Goal: Task Accomplishment & Management: Use online tool/utility

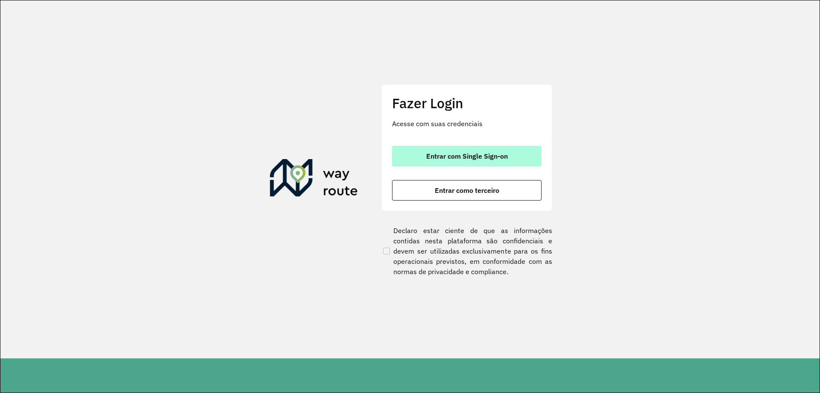
click at [444, 154] on span "Entrar com Single Sign-on" at bounding box center [467, 155] width 82 height 7
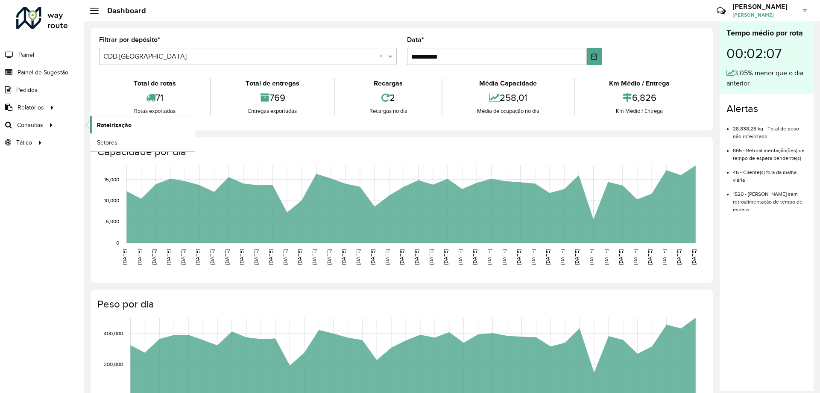
click at [112, 125] on span "Roteirização" at bounding box center [114, 124] width 35 height 9
click at [108, 139] on span "Setores" at bounding box center [107, 142] width 21 height 9
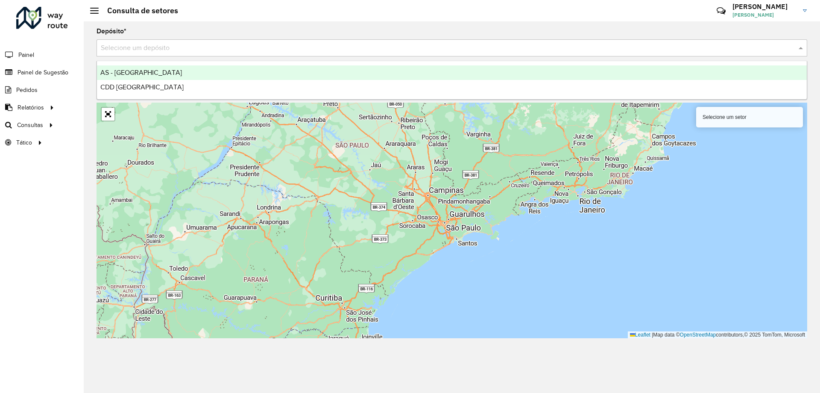
click at [254, 46] on input "text" at bounding box center [443, 48] width 685 height 10
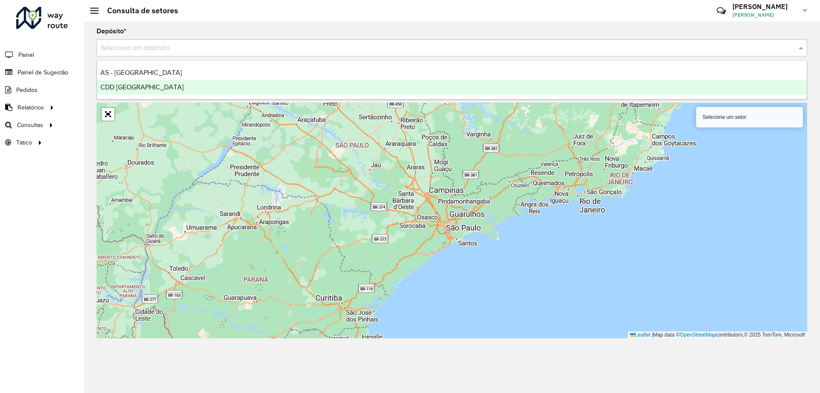
click at [181, 92] on div "CDD Porto Alegre" at bounding box center [452, 87] width 710 height 15
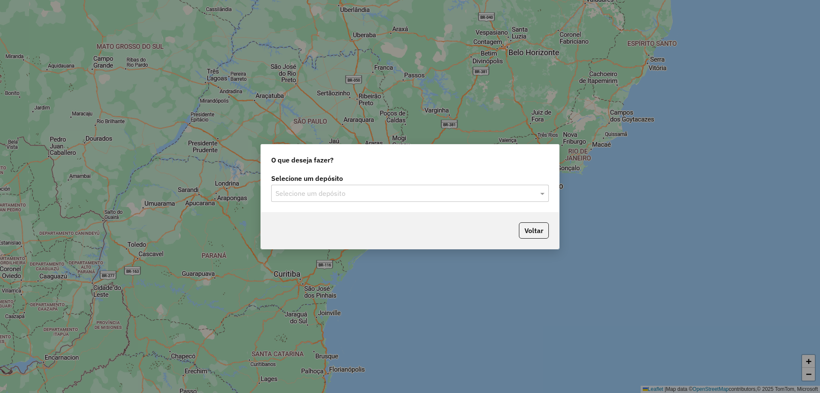
click at [484, 194] on input "text" at bounding box center [402, 193] width 252 height 10
click at [539, 191] on span at bounding box center [543, 193] width 11 height 10
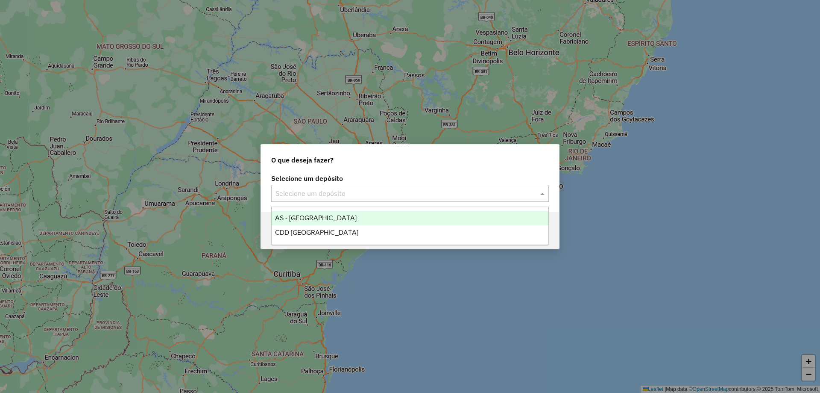
click at [539, 191] on span at bounding box center [543, 193] width 11 height 10
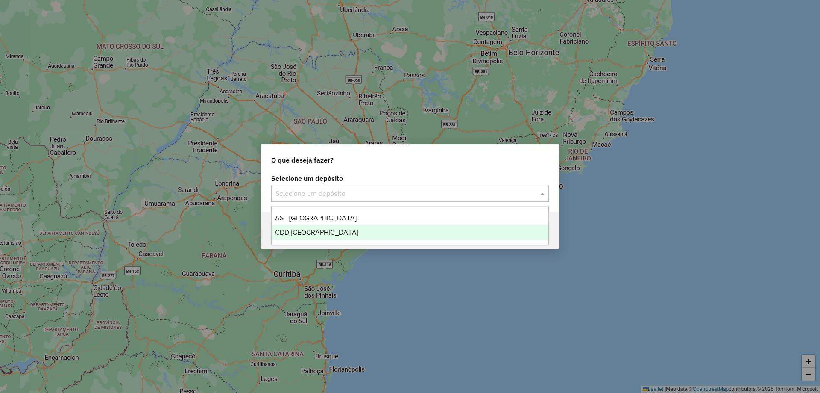
click at [293, 225] on div "CDD Porto Alegre" at bounding box center [410, 232] width 277 height 15
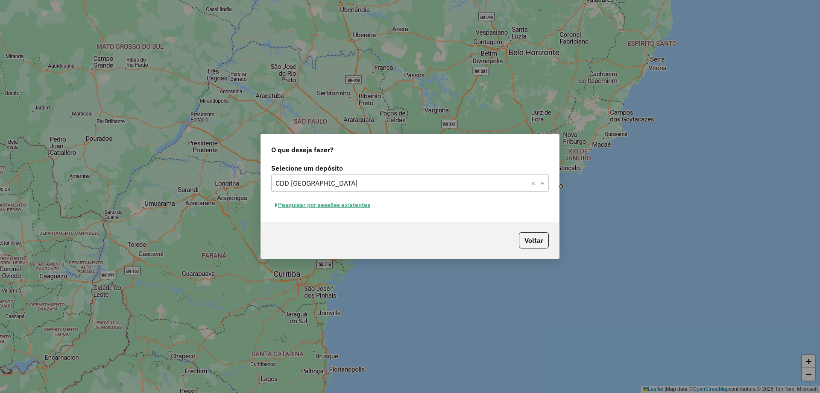
click at [366, 205] on button "Pesquisar por sessões existentes" at bounding box center [322, 204] width 103 height 13
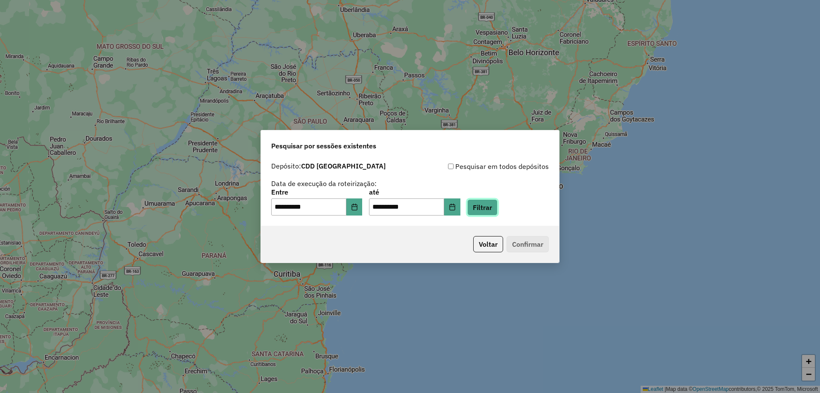
click at [489, 211] on button "Filtrar" at bounding box center [482, 207] width 30 height 16
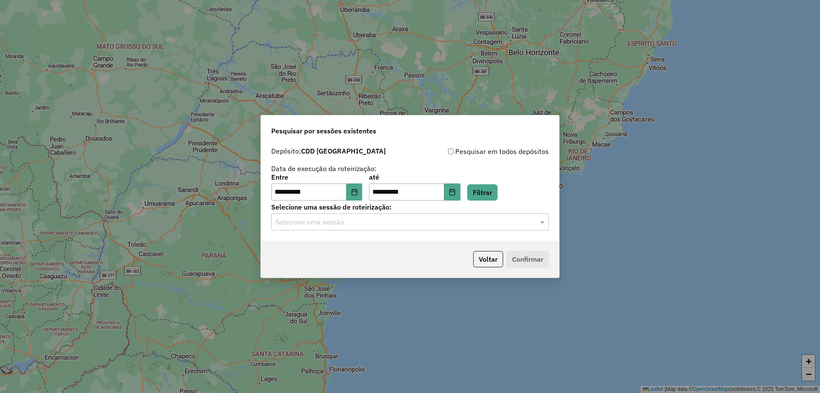
click at [493, 226] on input "text" at bounding box center [402, 222] width 252 height 10
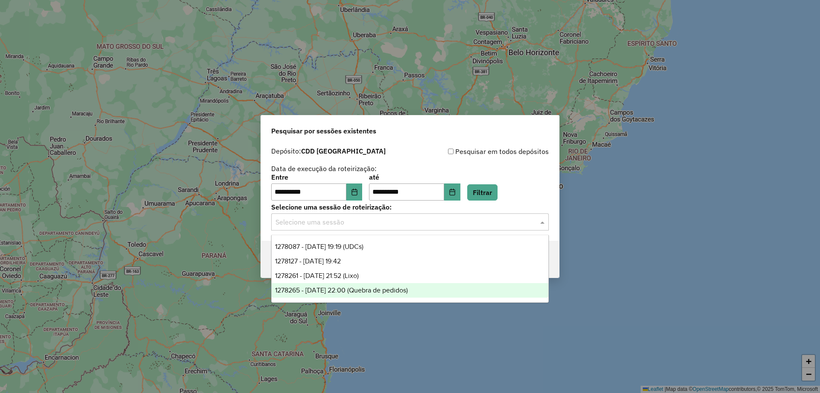
click at [337, 287] on span "1278265 - 18/09/2025 22:00 (Quebra de pedidos)" at bounding box center [341, 289] width 133 height 7
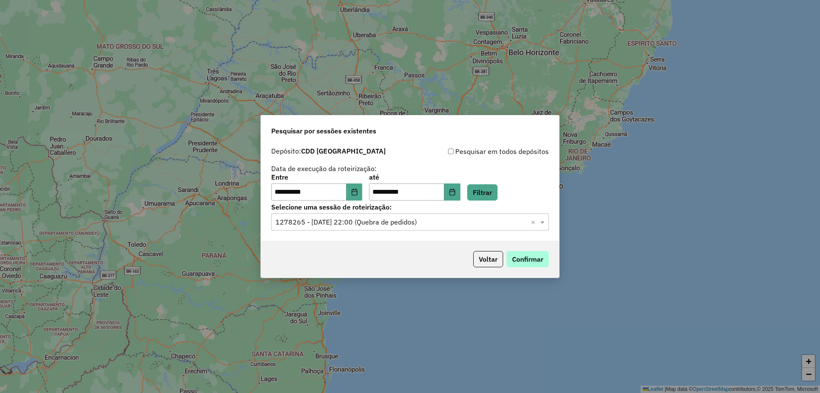
drag, startPoint x: 533, startPoint y: 243, endPoint x: 530, endPoint y: 255, distance: 12.2
click at [533, 244] on div "Voltar Confirmar" at bounding box center [410, 258] width 298 height 37
click at [532, 258] on button "Confirmar" at bounding box center [528, 259] width 42 height 16
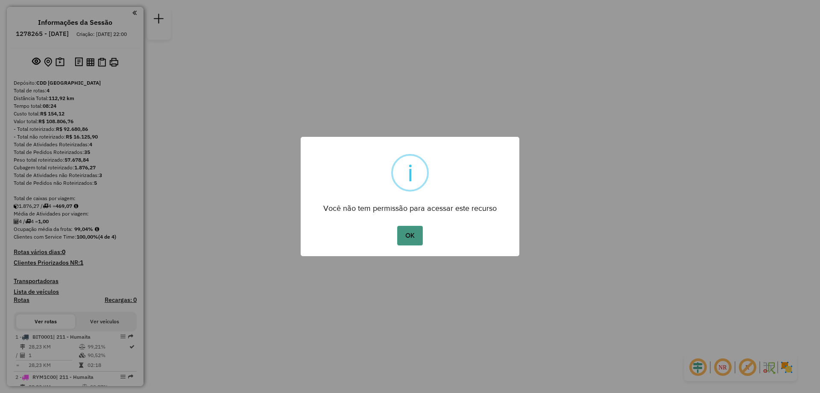
click at [401, 232] on button "OK" at bounding box center [409, 236] width 25 height 20
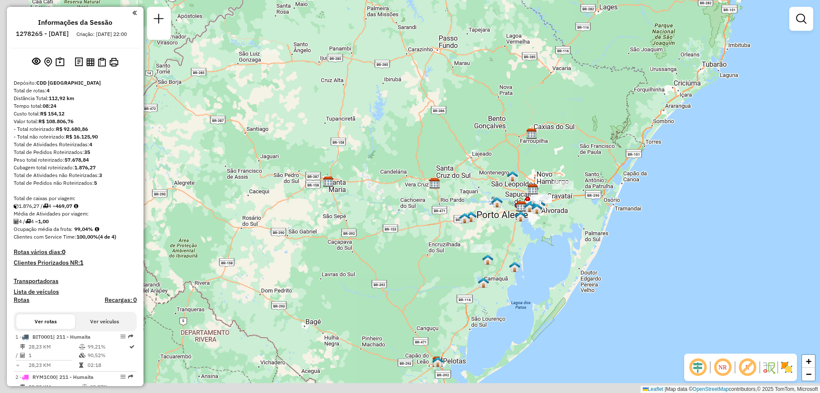
drag, startPoint x: 514, startPoint y: 264, endPoint x: 587, endPoint y: 208, distance: 91.7
click at [587, 208] on div "Janela de atendimento Grade de atendimento Capacidade Transportadoras Veículos …" at bounding box center [410, 196] width 820 height 393
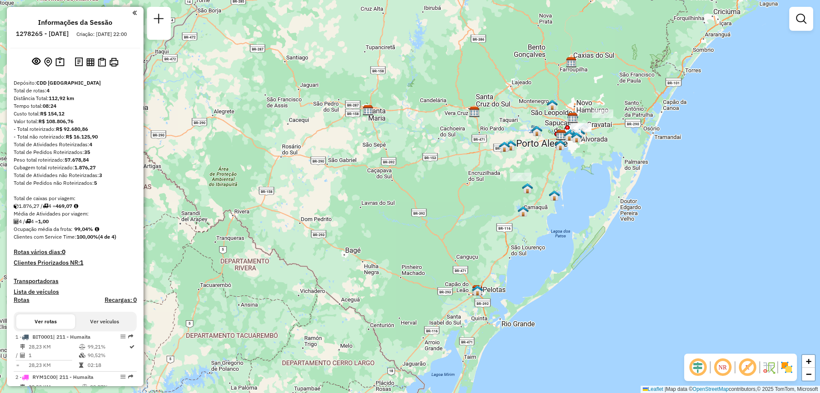
drag, startPoint x: 365, startPoint y: 282, endPoint x: 395, endPoint y: 215, distance: 73.4
click at [395, 215] on div "Janela de atendimento Grade de atendimento Capacidade Transportadoras Veículos …" at bounding box center [410, 196] width 820 height 393
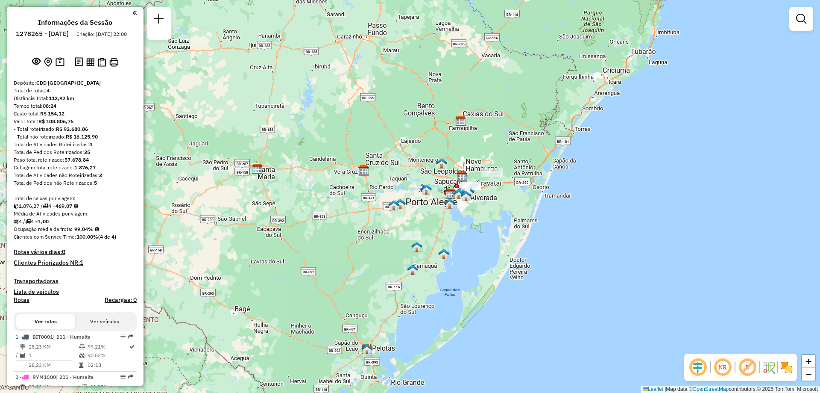
drag, startPoint x: 592, startPoint y: 150, endPoint x: 481, endPoint y: 209, distance: 125.4
click at [481, 209] on div "Janela de atendimento Grade de atendimento Capacidade Transportadoras Veículos …" at bounding box center [410, 196] width 820 height 393
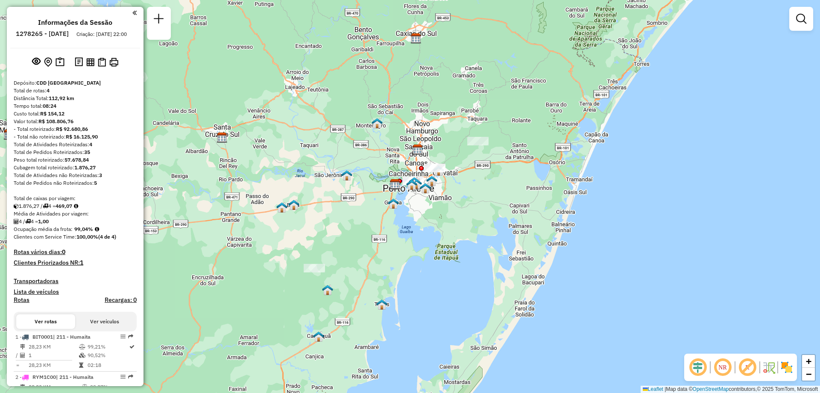
drag, startPoint x: 539, startPoint y: 99, endPoint x: 514, endPoint y: 105, distance: 25.4
click at [514, 105] on div "Janela de atendimento Grade de atendimento Capacidade Transportadoras Veículos …" at bounding box center [410, 196] width 820 height 393
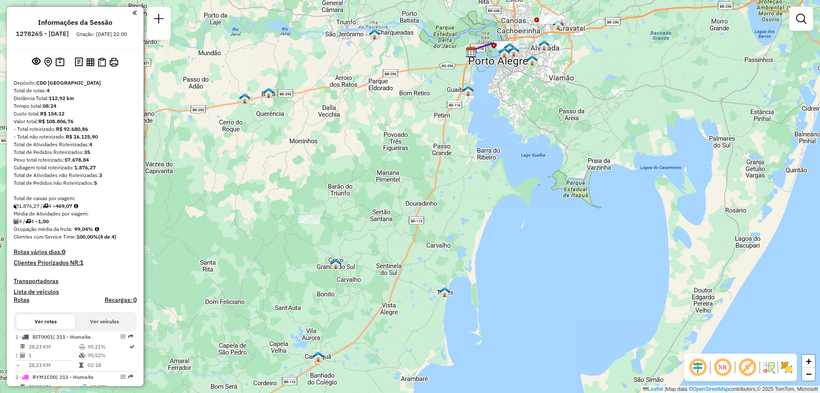
drag, startPoint x: 384, startPoint y: 253, endPoint x: 386, endPoint y: 205, distance: 48.3
click at [386, 205] on div "Janela de atendimento Grade de atendimento Capacidade Transportadoras Veículos …" at bounding box center [410, 196] width 820 height 393
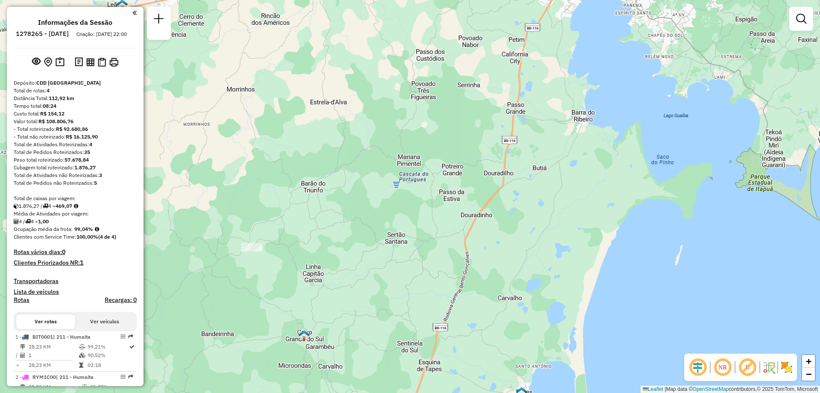
drag, startPoint x: 470, startPoint y: 139, endPoint x: 412, endPoint y: 201, distance: 85.2
click at [412, 201] on div "Janela de atendimento Grade de atendimento Capacidade Transportadoras Veículos …" at bounding box center [410, 196] width 820 height 393
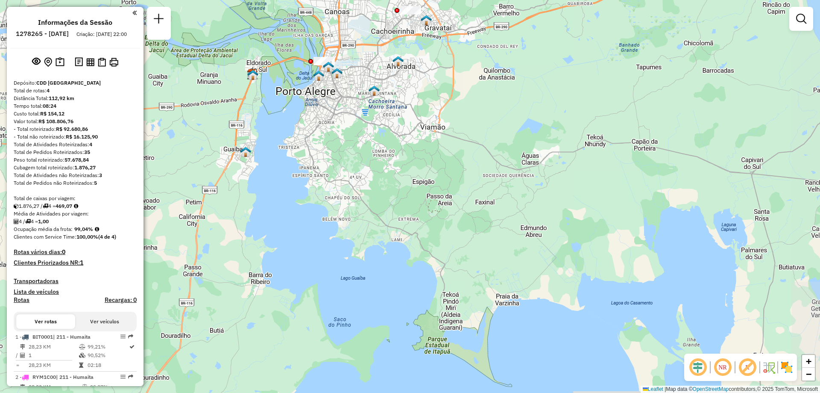
drag, startPoint x: 652, startPoint y: 107, endPoint x: 329, endPoint y: 269, distance: 361.4
click at [329, 269] on div "Janela de atendimento Grade de atendimento Capacidade Transportadoras Veículos …" at bounding box center [410, 196] width 820 height 393
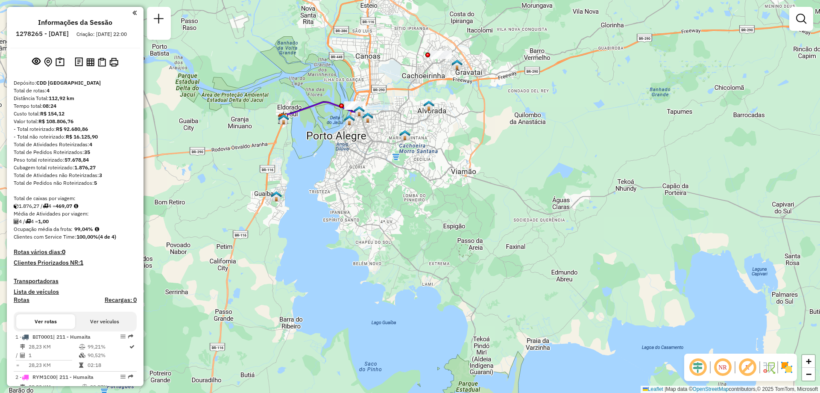
drag, startPoint x: 426, startPoint y: 103, endPoint x: 457, endPoint y: 147, distance: 54.0
click at [457, 147] on div "Janela de atendimento Grade de atendimento Capacidade Transportadoras Veículos …" at bounding box center [410, 196] width 820 height 393
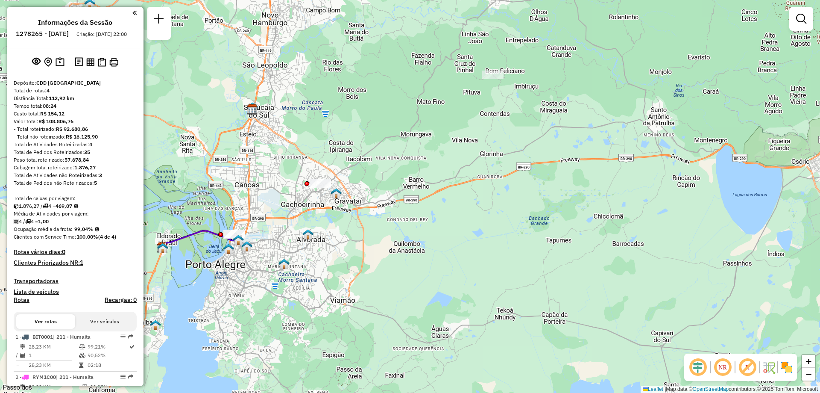
drag, startPoint x: 519, startPoint y: 111, endPoint x: 399, endPoint y: 238, distance: 174.3
click at [399, 238] on div "Janela de atendimento Grade de atendimento Capacidade Transportadoras Veículos …" at bounding box center [410, 196] width 820 height 393
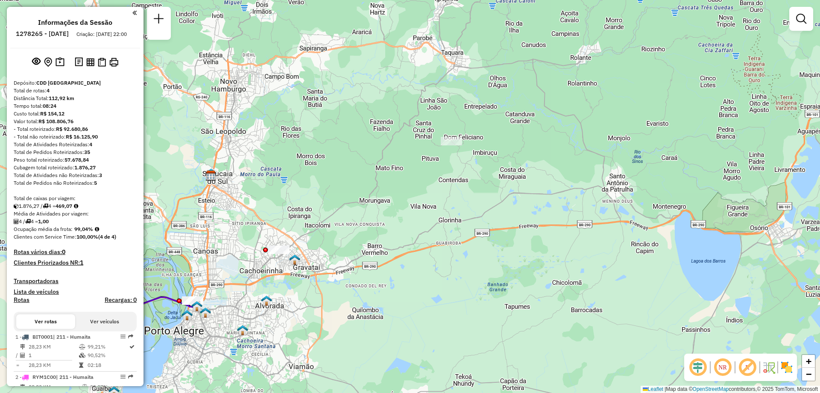
drag, startPoint x: 518, startPoint y: 81, endPoint x: 476, endPoint y: 147, distance: 78.1
click at [476, 147] on div "Janela de atendimento Grade de atendimento Capacidade Transportadoras Veículos …" at bounding box center [410, 196] width 820 height 393
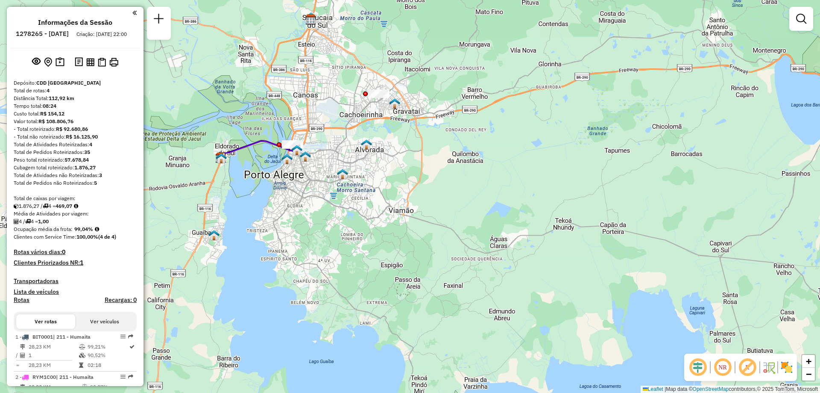
drag, startPoint x: 303, startPoint y: 235, endPoint x: 414, endPoint y: 69, distance: 199.5
click at [410, 73] on div "Janela de atendimento Grade de atendimento Capacidade Transportadoras Veículos …" at bounding box center [410, 196] width 820 height 393
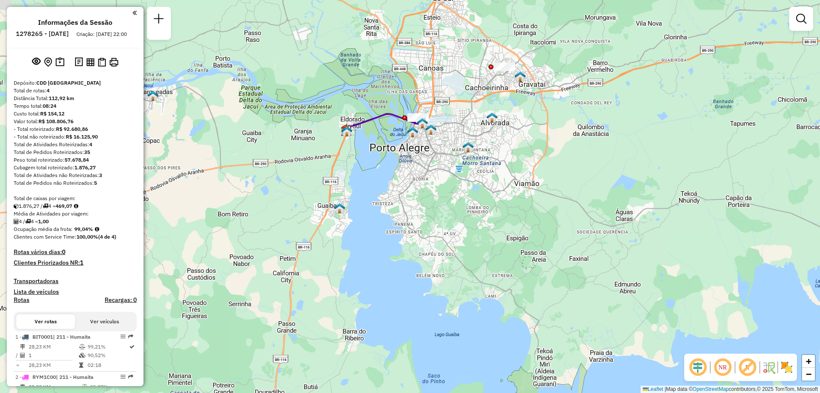
drag, startPoint x: 286, startPoint y: 286, endPoint x: 399, endPoint y: 269, distance: 114.1
click at [399, 269] on div "Janela de atendimento Grade de atendimento Capacidade Transportadoras Veículos …" at bounding box center [410, 196] width 820 height 393
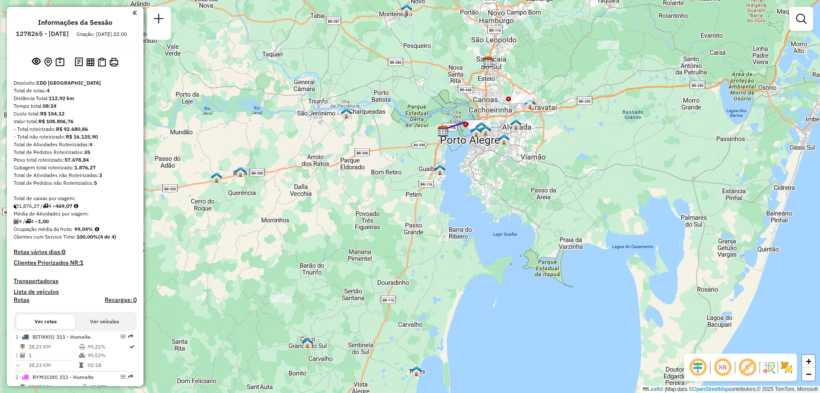
drag, startPoint x: 509, startPoint y: 270, endPoint x: 544, endPoint y: 214, distance: 66.0
click at [544, 214] on div "Janela de atendimento Grade de atendimento Capacidade Transportadoras Veículos …" at bounding box center [410, 196] width 820 height 393
